Goal: Task Accomplishment & Management: Use online tool/utility

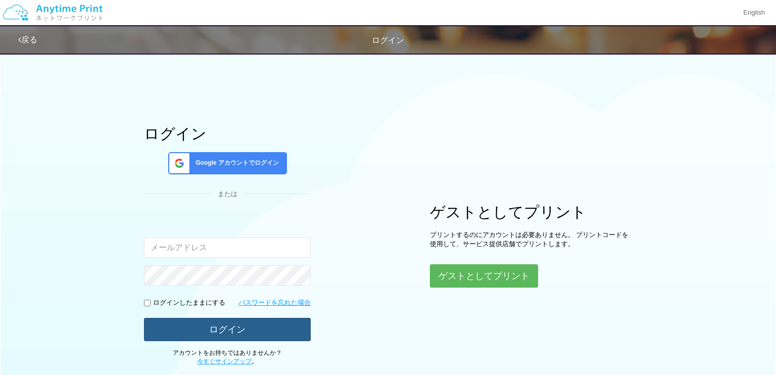
type input "[EMAIL_ADDRESS][DOMAIN_NAME]"
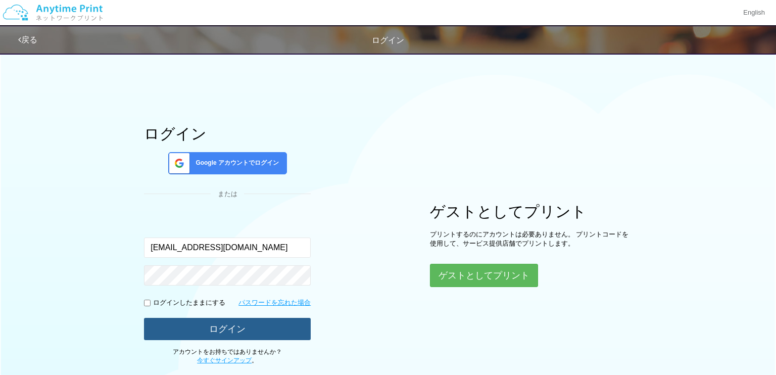
click at [201, 325] on button "ログイン" at bounding box center [227, 329] width 167 height 22
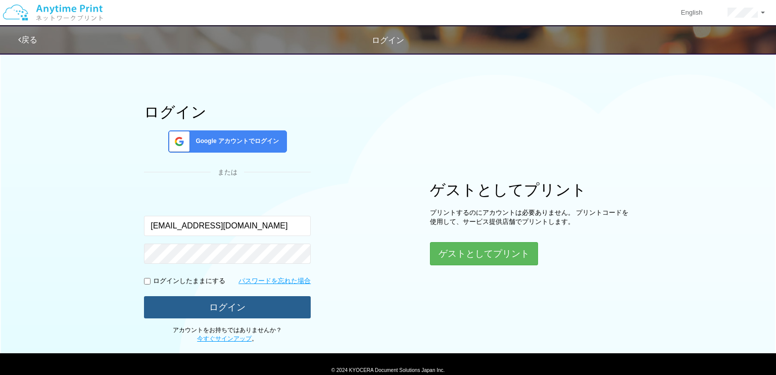
scroll to position [25, 0]
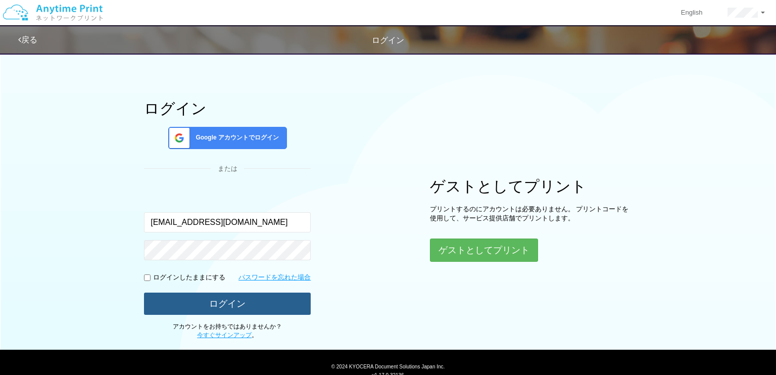
click at [263, 302] on button "ログイン" at bounding box center [227, 304] width 167 height 22
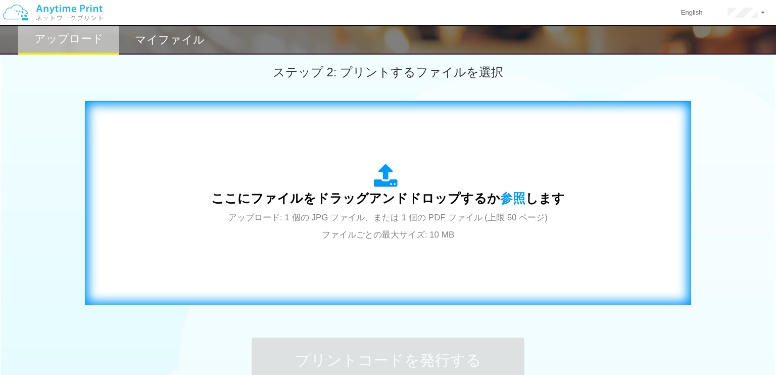
scroll to position [283, 0]
click at [352, 194] on span "ここにファイルをドラッグアンドドロップするか 参照 します" at bounding box center [388, 198] width 354 height 14
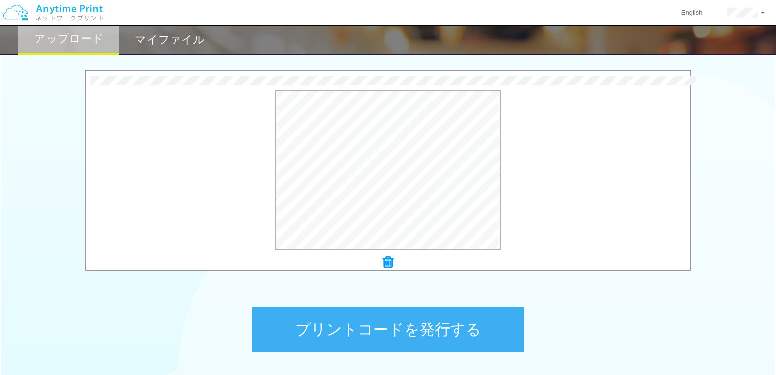
scroll to position [325, 0]
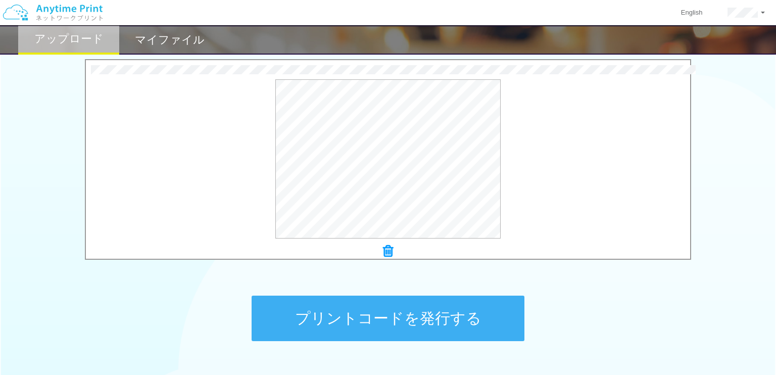
click at [421, 321] on button "プリントコードを発行する" at bounding box center [388, 318] width 273 height 45
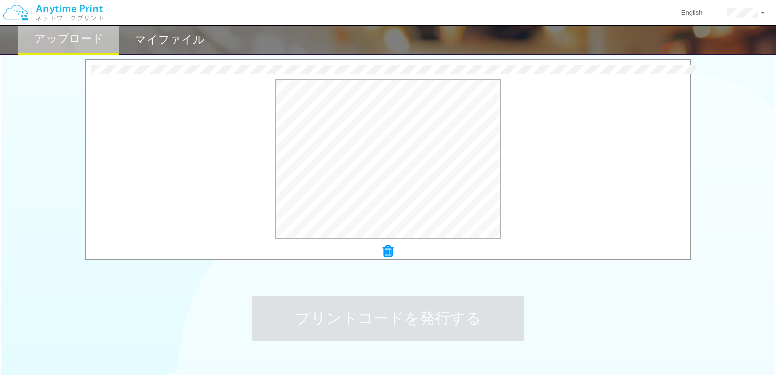
scroll to position [0, 0]
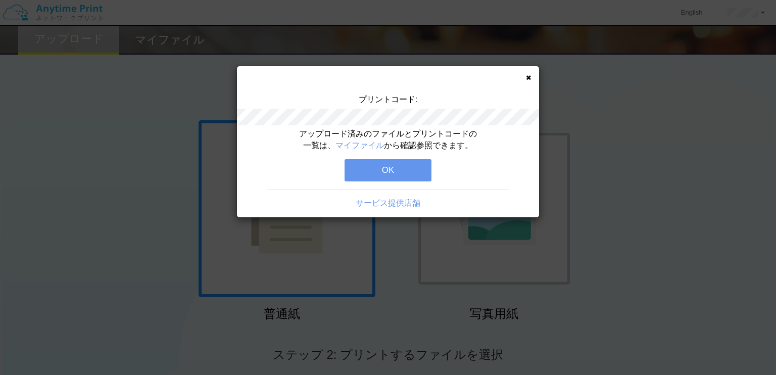
click at [401, 174] on button "OK" at bounding box center [388, 170] width 87 height 22
